Goal: Information Seeking & Learning: Learn about a topic

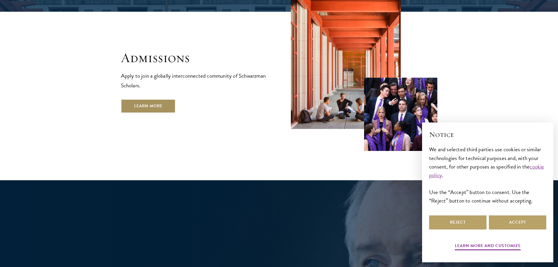
click at [153, 99] on link "Learn More" at bounding box center [148, 106] width 55 height 14
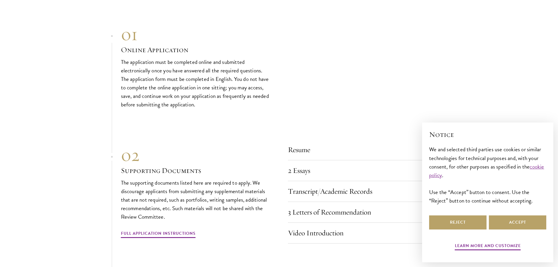
scroll to position [1743, 0]
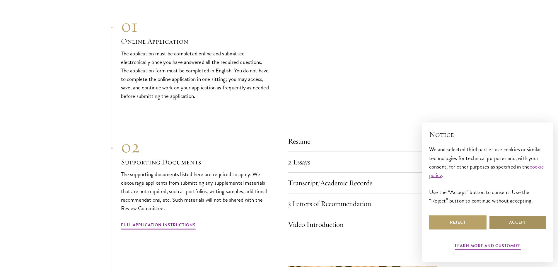
click at [516, 224] on button "Accept" at bounding box center [516, 222] width 57 height 14
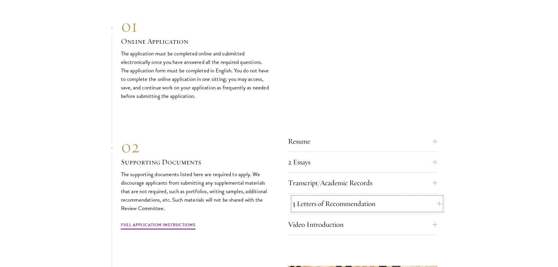
click at [391, 196] on button "3 Letters of Recommendation" at bounding box center [366, 203] width 149 height 14
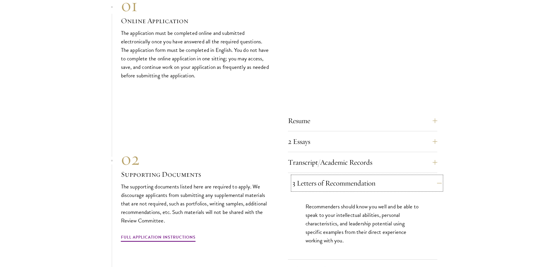
scroll to position [1764, 0]
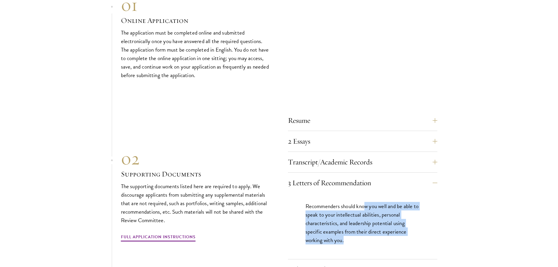
drag, startPoint x: 366, startPoint y: 194, endPoint x: 353, endPoint y: 229, distance: 36.7
click at [353, 229] on p "Recommenders should know you well and be able to speak to your intellectual abi…" at bounding box center [362, 223] width 114 height 42
drag, startPoint x: 353, startPoint y: 229, endPoint x: 346, endPoint y: 189, distance: 40.7
click at [346, 193] on div "Recommenders should know you well and be able to speak to your intellectual abi…" at bounding box center [362, 226] width 149 height 66
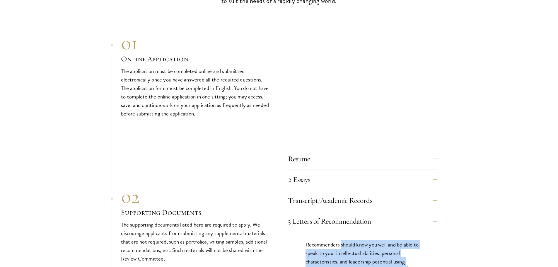
scroll to position [1726, 0]
click at [397, 172] on button "2 Essays" at bounding box center [366, 179] width 149 height 14
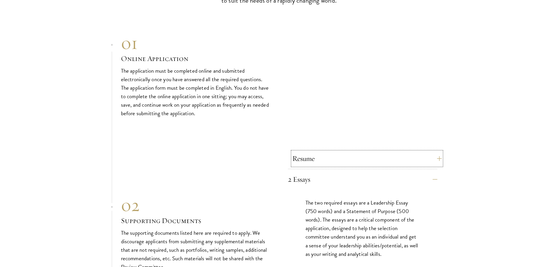
click at [408, 151] on button "Resume" at bounding box center [366, 158] width 149 height 14
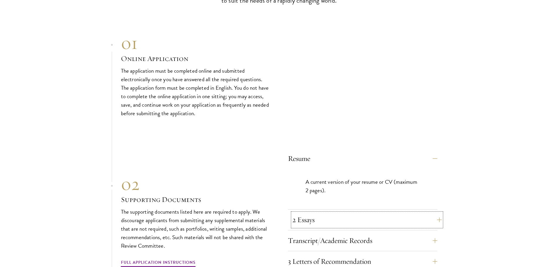
click at [383, 212] on button "2 Essays" at bounding box center [366, 219] width 149 height 14
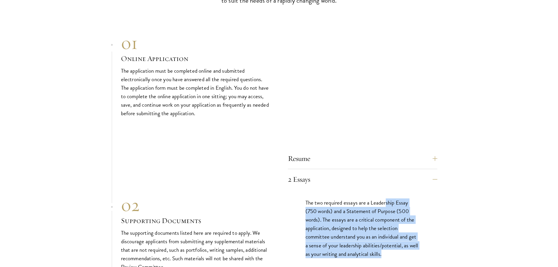
drag, startPoint x: 385, startPoint y: 189, endPoint x: 393, endPoint y: 240, distance: 51.3
click at [393, 240] on p "The two required essays are a Leadership Essay (750 words) and a Statement of P…" at bounding box center [362, 227] width 114 height 59
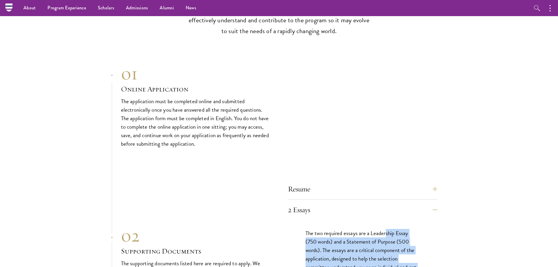
scroll to position [1693, 0]
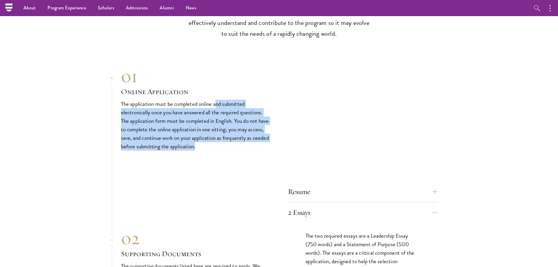
drag, startPoint x: 229, startPoint y: 134, endPoint x: 216, endPoint y: 90, distance: 45.9
click at [216, 100] on p "The application must be completed online and submitted electronically once you …" at bounding box center [195, 125] width 149 height 51
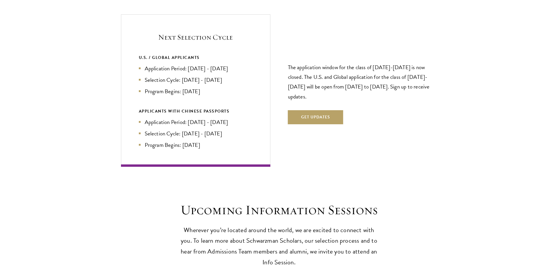
scroll to position [1256, 0]
drag, startPoint x: 308, startPoint y: 85, endPoint x: 308, endPoint y: 64, distance: 22.0
click at [308, 64] on p "The application window for the class of 2026-2027 is now closed. The U.S. and G…" at bounding box center [362, 81] width 149 height 39
drag, startPoint x: 308, startPoint y: 64, endPoint x: 316, endPoint y: 83, distance: 20.8
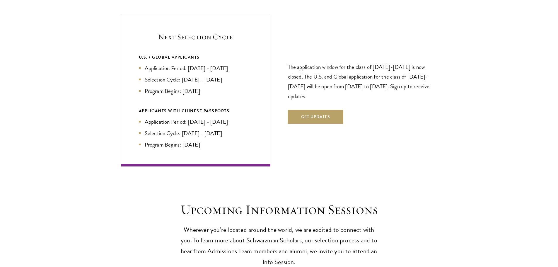
click at [316, 83] on p "The application window for the class of 2026-2027 is now closed. The U.S. and G…" at bounding box center [362, 81] width 149 height 39
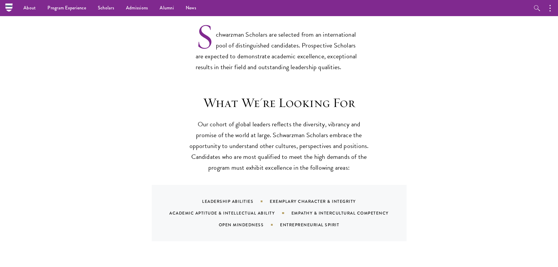
scroll to position [480, 0]
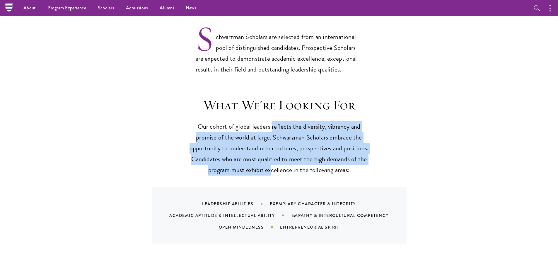
drag, startPoint x: 271, startPoint y: 116, endPoint x: 272, endPoint y: 159, distance: 43.0
click at [272, 159] on p "Our cohort of global leaders reflects the diversity, vibrancy and promise of th…" at bounding box center [278, 148] width 181 height 54
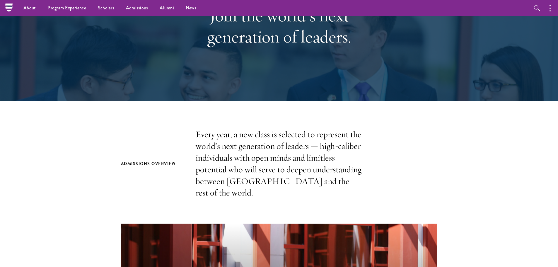
scroll to position [0, 0]
